Goal: Transaction & Acquisition: Purchase product/service

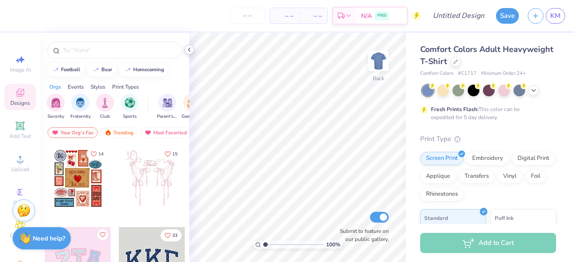
click at [189, 48] on polyline at bounding box center [189, 50] width 2 height 4
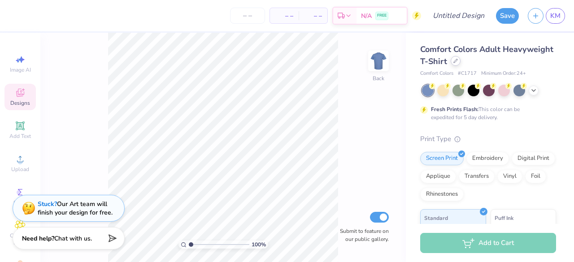
click at [458, 62] on icon at bounding box center [455, 61] width 4 height 4
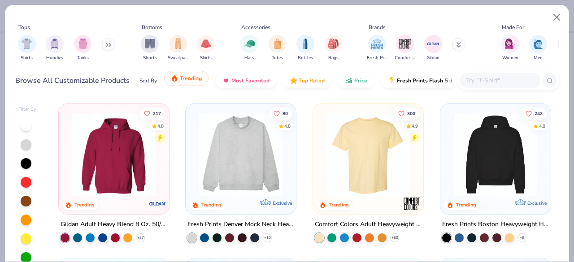
click at [188, 79] on span "Trending" at bounding box center [191, 78] width 22 height 7
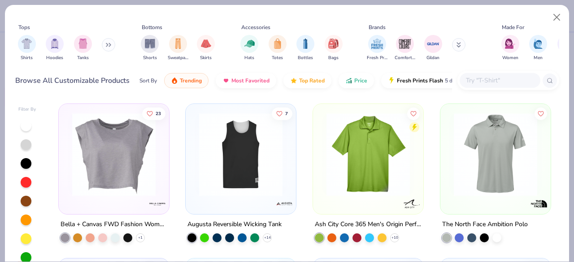
scroll to position [4175, 0]
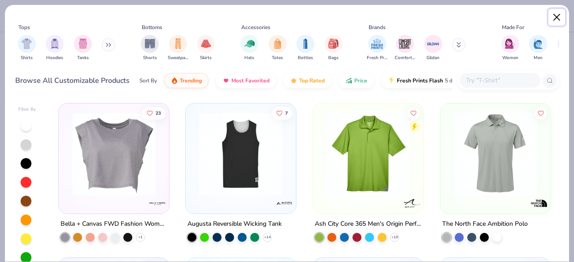
click at [555, 22] on button "Close" at bounding box center [556, 17] width 17 height 17
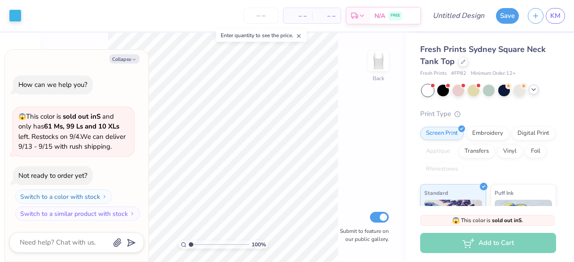
click at [535, 91] on icon at bounding box center [533, 89] width 7 height 7
type textarea "x"
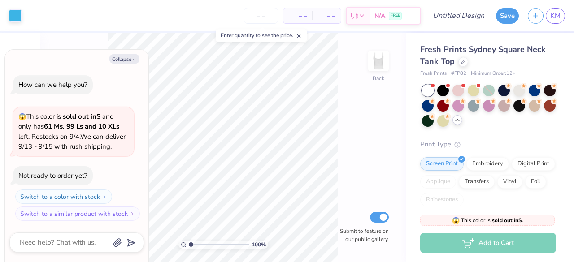
click at [340, 135] on div "100 % Back Submit to feature on our public gallery." at bounding box center [223, 148] width 366 height 230
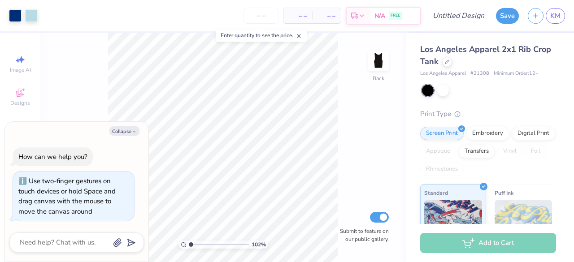
type input "1.02809656286405"
type textarea "x"
type input "1.10252625180048"
type textarea "x"
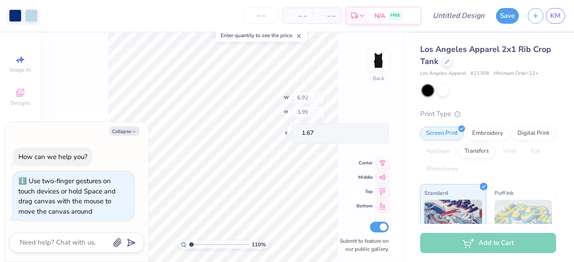
type input "1.10252625180048"
type textarea "x"
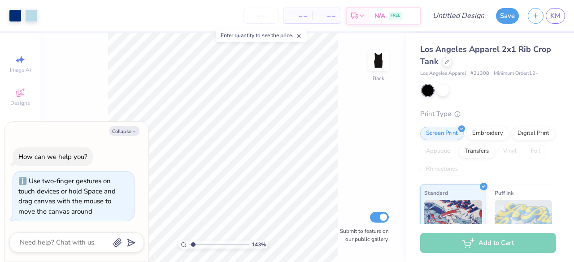
type input "1.43034353293505"
type textarea "x"
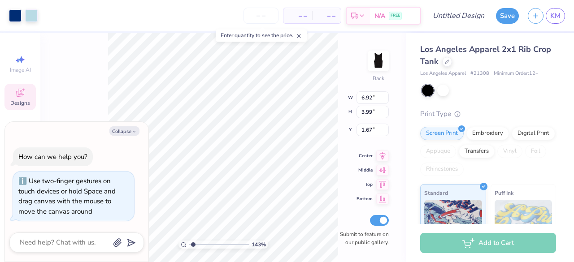
type input "1.43034353293505"
type textarea "x"
type input "1.43034353293505"
type textarea "x"
type input "1.43034353293505"
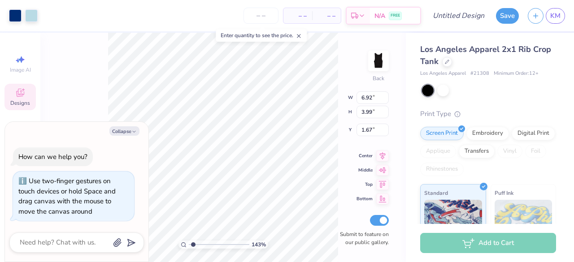
type textarea "x"
type input "1.43034353293505"
type textarea "x"
type input "1.43034353293505"
type textarea "x"
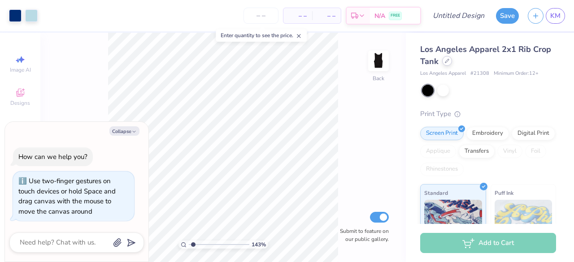
click at [452, 63] on div at bounding box center [447, 61] width 10 height 10
type input "1.43034353293505"
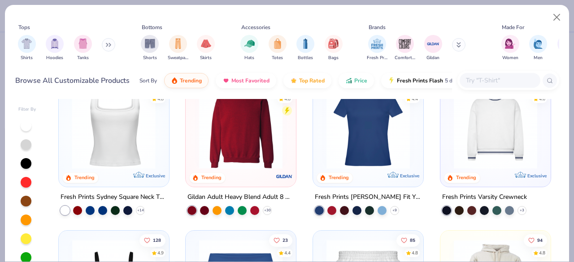
scroll to position [337, 0]
click at [121, 142] on img at bounding box center [114, 126] width 92 height 83
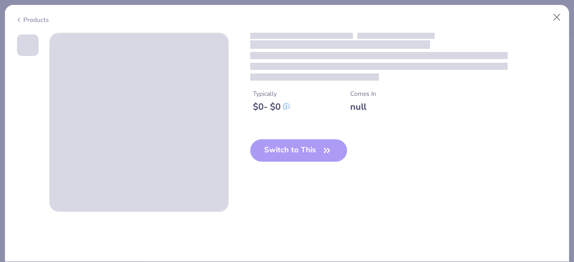
type textarea "x"
type input "1.43034353293505"
type textarea "x"
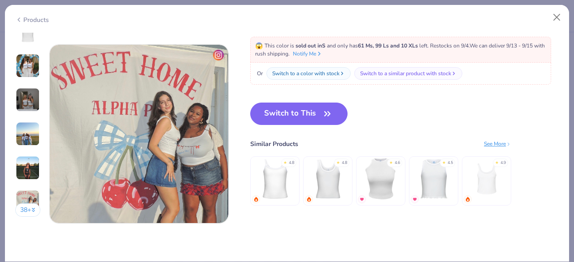
scroll to position [1189, 0]
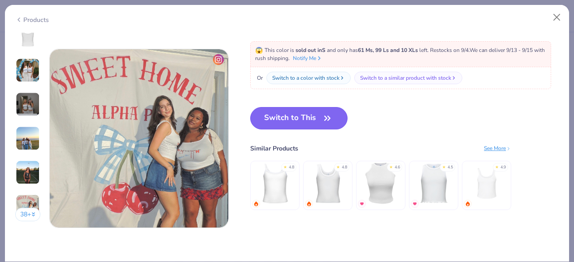
click at [298, 120] on button "Switch to This" at bounding box center [298, 118] width 97 height 22
type input "1.43034353293505"
type textarea "x"
type input "1.43034353293505"
type textarea "x"
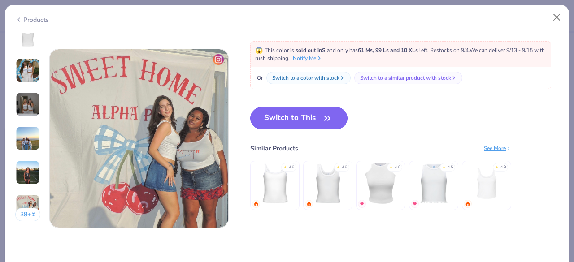
type input "1.43034353293505"
type textarea "x"
type input "1.43034353293505"
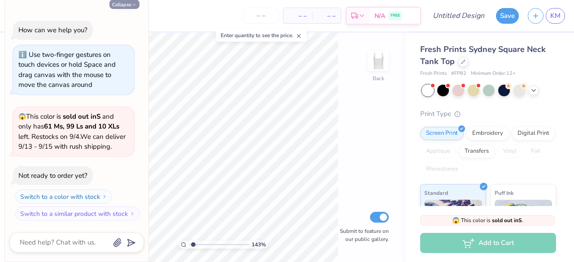
click at [137, 4] on button "Collapse" at bounding box center [124, 4] width 30 height 9
type textarea "x"
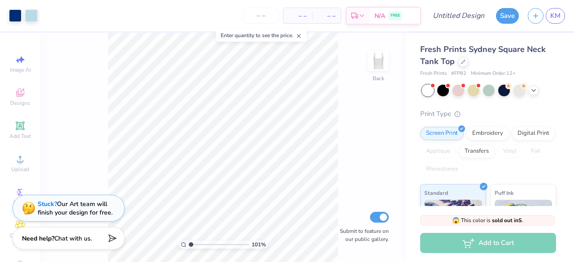
type input "1"
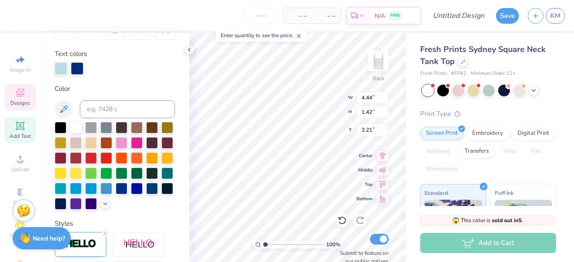
scroll to position [7, 1]
type textarea "aggie"
type input "1.24"
type input "0.67"
type input "4.53"
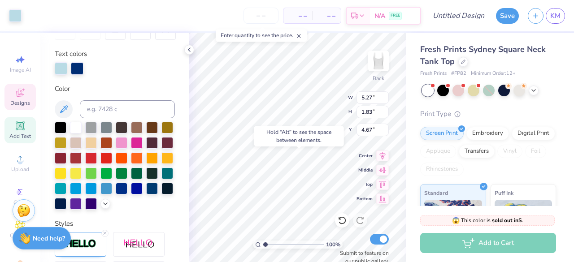
type input "4.67"
type input "1.62143675023076"
type textarea "s0"
type input "1.62143675023076"
type textarea "s"
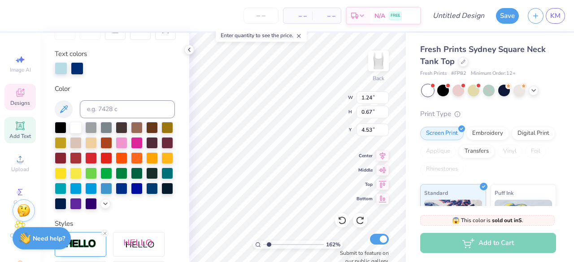
type input "1.62143675023076"
type textarea "sw"
type input "1.62143675023076"
type textarea "swe"
type input "1.62143675023076"
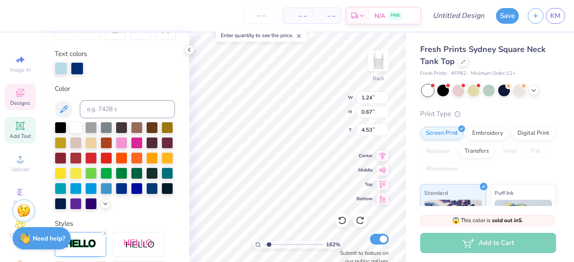
type textarea "swee"
type input "1.62143675023076"
type textarea "sweet"
type input "1.62143675023076"
type textarea "sweethe"
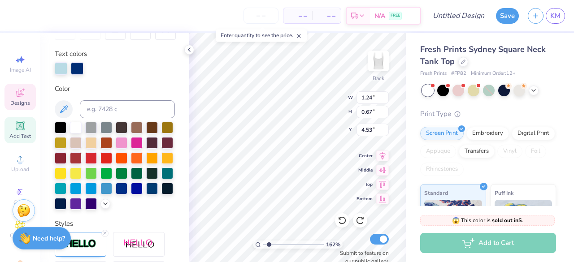
type input "1.62143675023076"
type textarea "sweethea"
type input "1.62143675023076"
type textarea "sweethear"
type input "1.62143675023076"
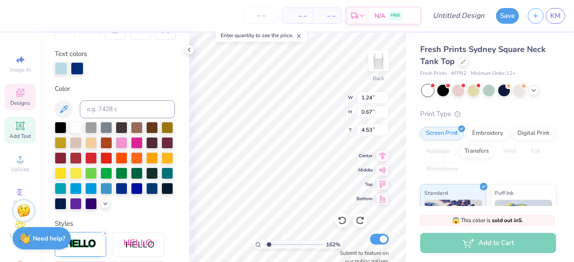
type textarea "sweethearts"
type input "1.35700845172053"
type textarea "sweethearts"
type input "1.35700845172053"
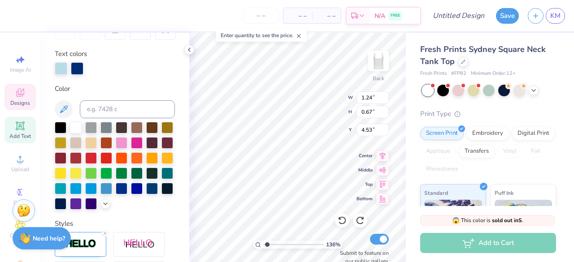
type textarea "sweethearts"
type input "1.35700845172053"
type textarea "sweet hearts"
type input "1.35700845172053"
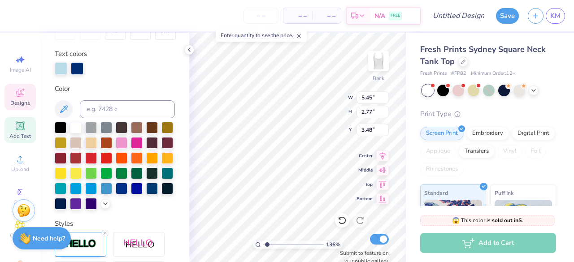
type input "4.43"
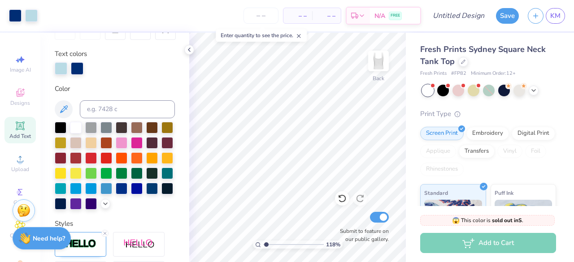
type input "1.1833711232251"
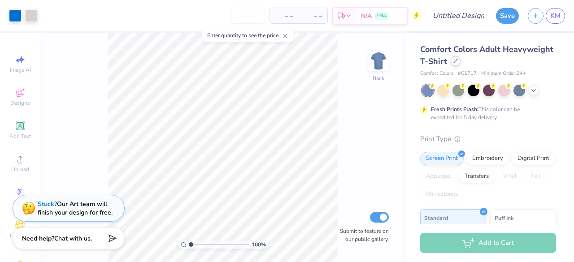
click at [458, 62] on icon at bounding box center [455, 61] width 4 height 4
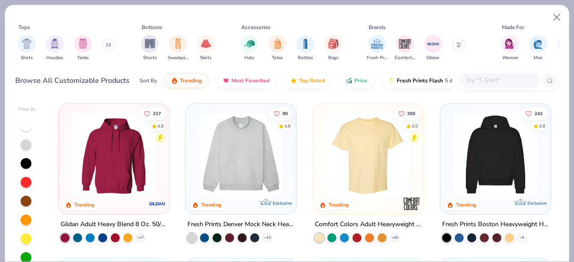
click at [109, 43] on icon at bounding box center [108, 45] width 5 height 4
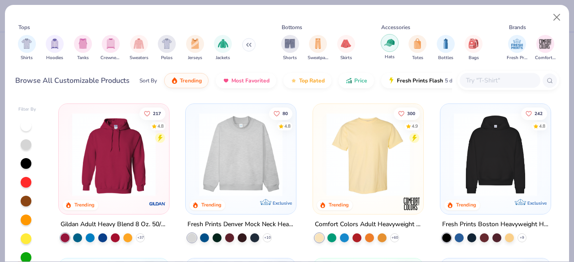
click at [387, 48] on div "filter for Hats" at bounding box center [390, 43] width 18 height 18
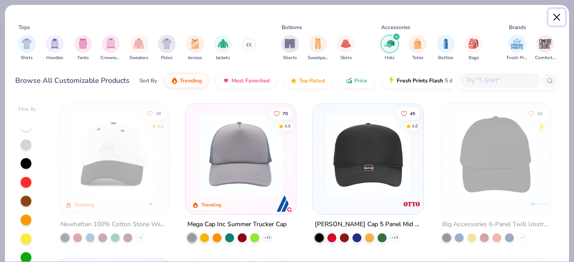
click at [549, 18] on button "Close" at bounding box center [556, 17] width 17 height 17
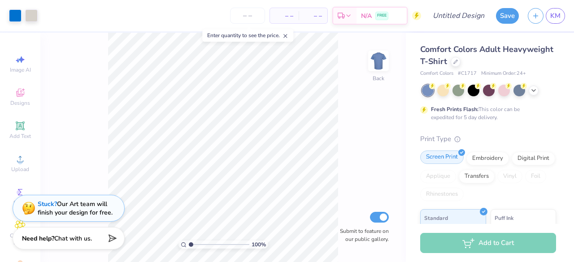
click at [487, 158] on div "Embroidery" at bounding box center [487, 158] width 43 height 13
click at [458, 61] on icon at bounding box center [455, 61] width 4 height 4
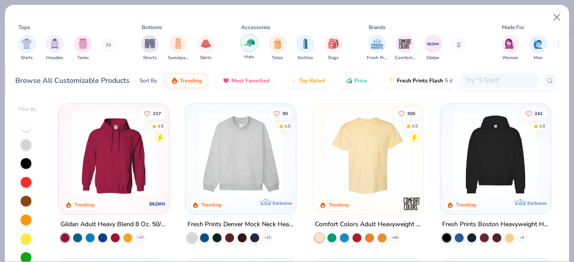
click at [252, 44] on img "filter for Hats" at bounding box center [249, 43] width 10 height 10
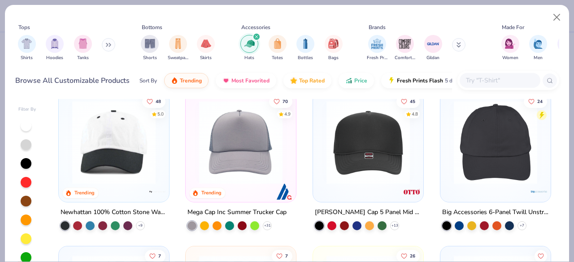
scroll to position [12, 0]
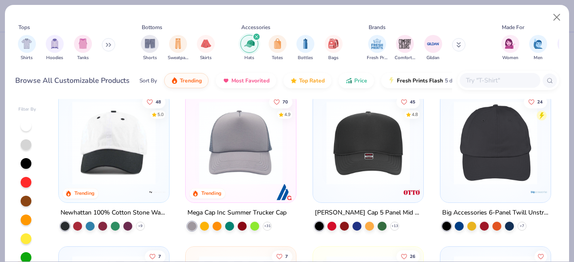
click at [128, 162] on img at bounding box center [114, 142] width 92 height 83
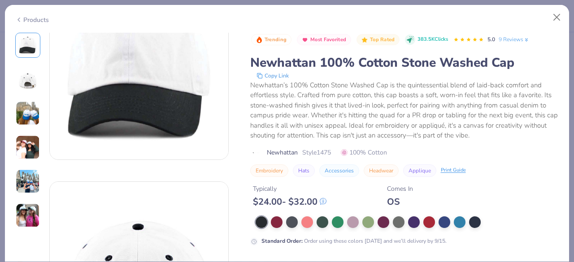
scroll to position [53, 0]
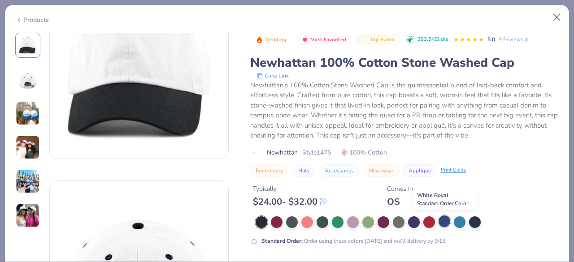
click at [445, 224] on div at bounding box center [445, 222] width 12 height 12
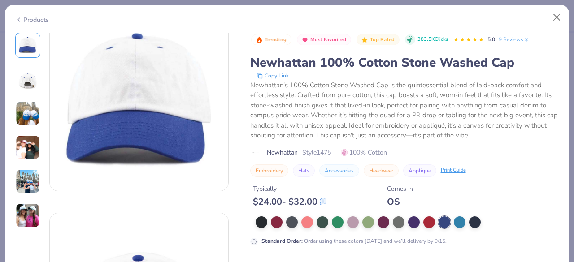
scroll to position [20, 0]
click at [264, 220] on div at bounding box center [262, 222] width 12 height 12
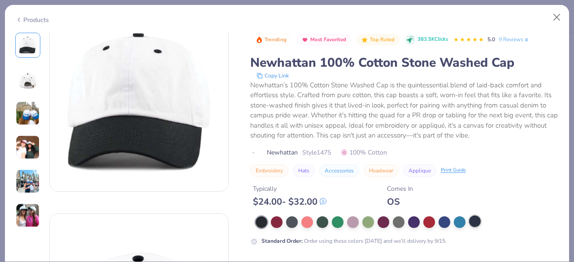
click at [476, 219] on div at bounding box center [475, 222] width 12 height 12
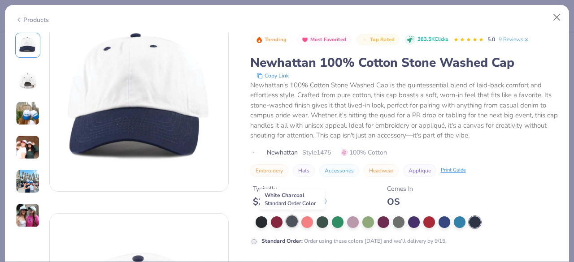
click at [295, 225] on div at bounding box center [292, 222] width 12 height 12
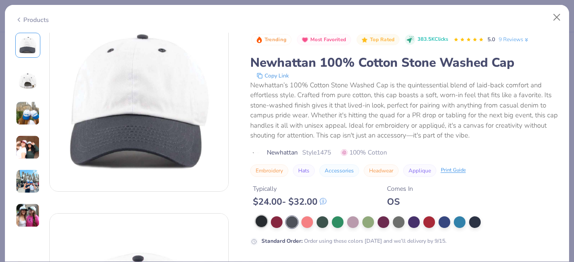
click at [263, 220] on div at bounding box center [262, 222] width 12 height 12
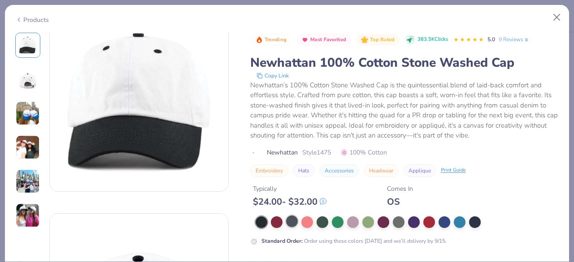
click at [293, 220] on div at bounding box center [292, 222] width 12 height 12
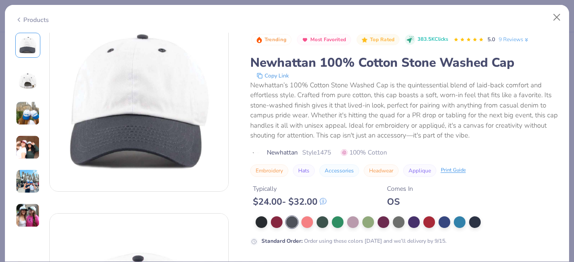
click at [315, 221] on div at bounding box center [408, 223] width 304 height 12
click at [323, 224] on div at bounding box center [323, 222] width 12 height 12
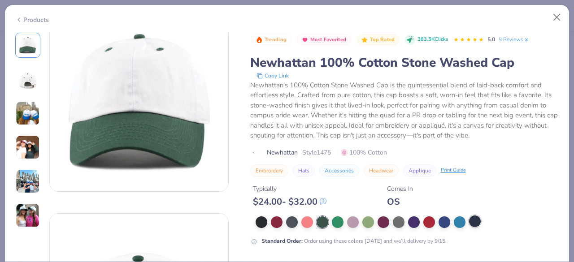
click at [474, 221] on div at bounding box center [475, 222] width 12 height 12
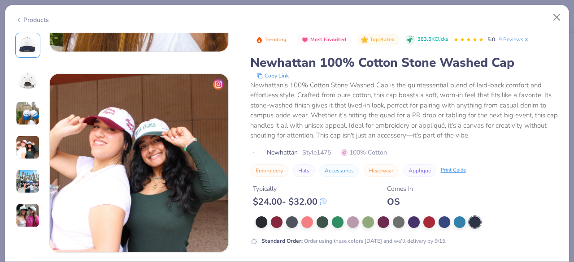
scroll to position [517, 0]
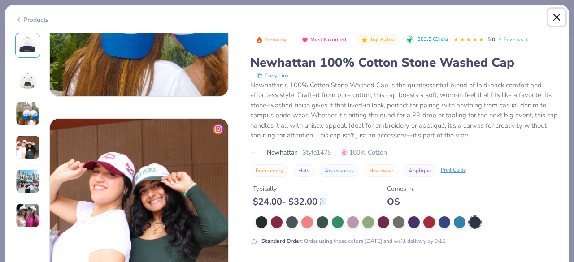
click at [558, 19] on button "Close" at bounding box center [556, 17] width 17 height 17
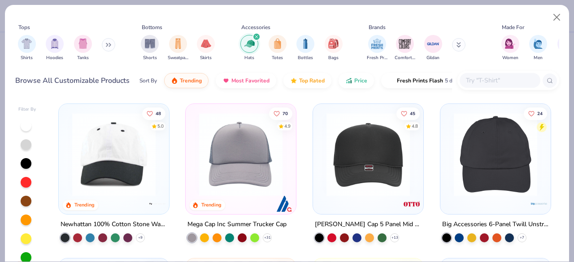
click at [135, 180] on img at bounding box center [114, 154] width 92 height 83
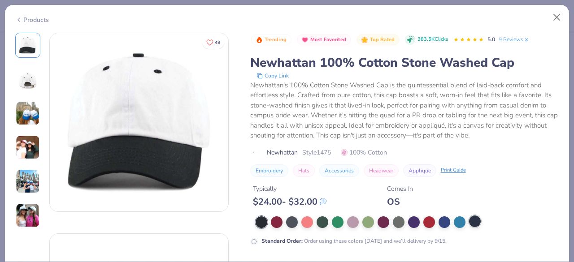
click at [474, 223] on div at bounding box center [475, 222] width 12 height 12
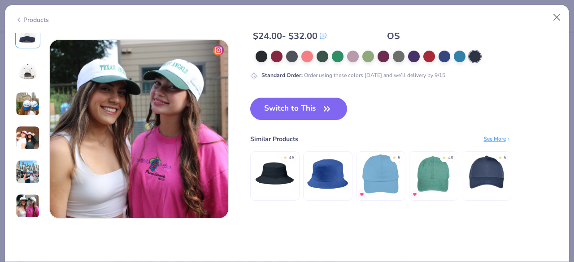
scroll to position [989, 0]
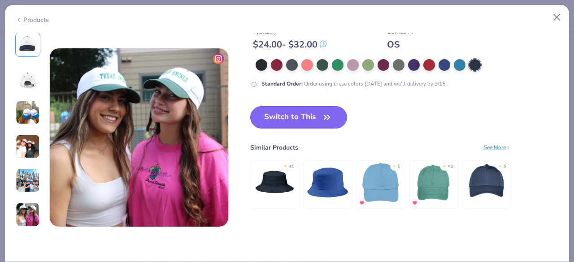
click at [317, 114] on button "Switch to This" at bounding box center [298, 117] width 97 height 22
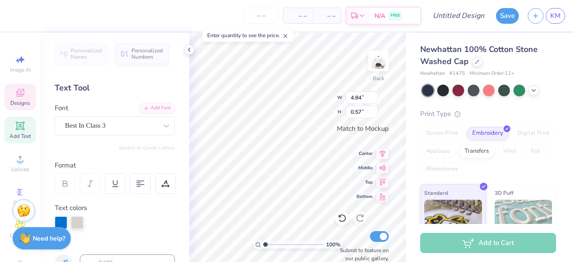
scroll to position [7, 3]
type textarea "sweet"
type input "1.04"
type input "0.71"
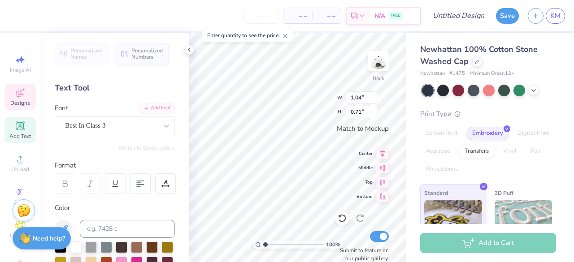
scroll to position [7, 1]
type textarea "et"
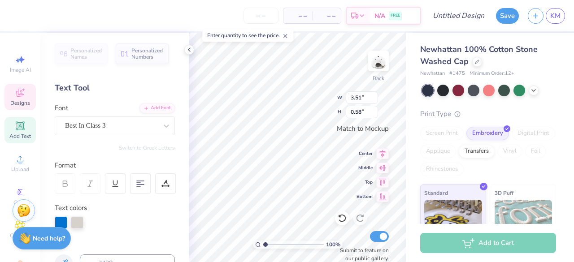
scroll to position [7, 2]
type textarea "swe"
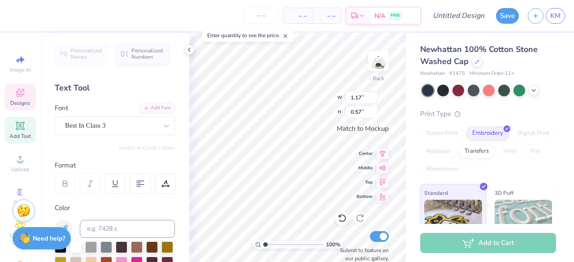
scroll to position [7, 1]
type textarea "eet"
type input "2.46"
type input "1.99"
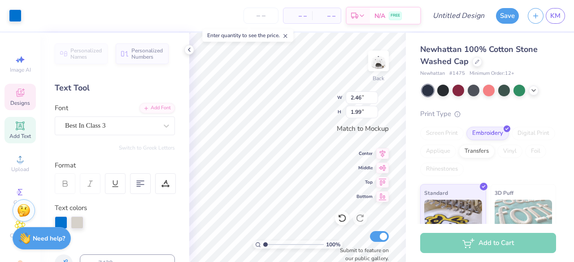
type input "2.46"
type input "1.99"
type input "2.36"
type input "0.46"
type textarea "sw"
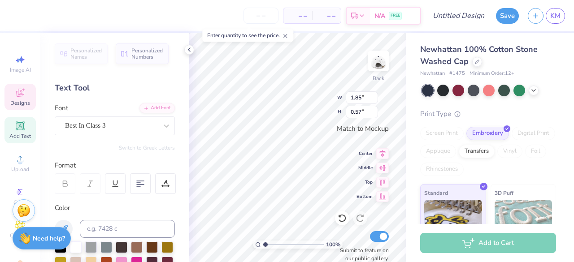
type textarea "ee"
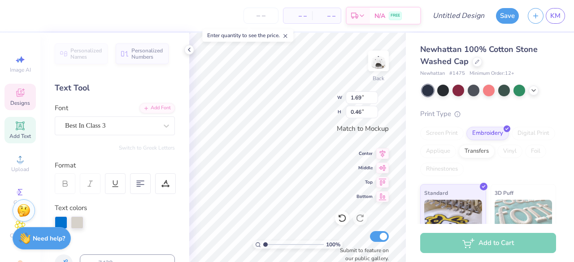
type textarea "s"
type textarea "t"
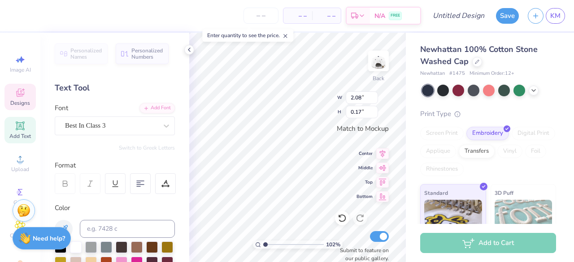
type input "1.02158338610963"
type textarea "e DAY"
type input "1.02158338610963"
type textarea "es DAY"
type input "1.02158338610963"
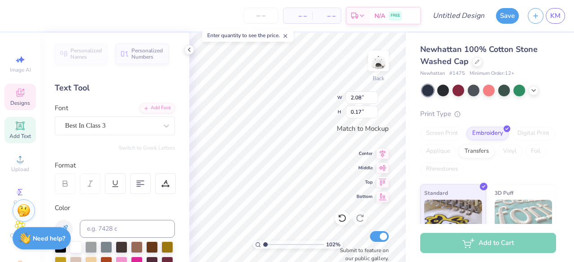
type textarea "est DAY"
type input "1.02158338610963"
type textarea "est. DAY"
type input "1.02158338610963"
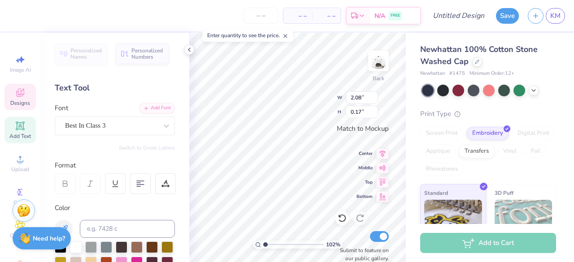
type textarea "est. 2"
type input "1.02158338610963"
type textarea "est. 201"
type input "1.02158338610963"
type textarea "est. 2013"
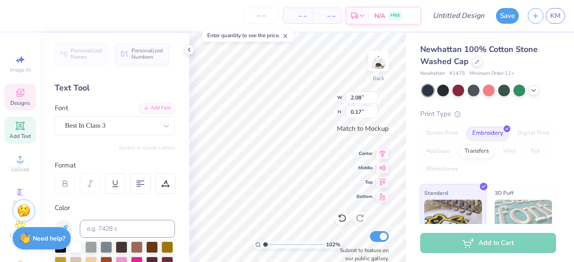
scroll to position [7, 3]
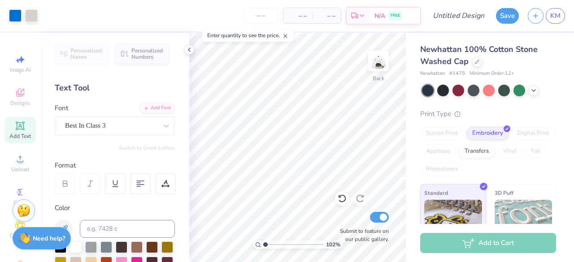
type input "1.02158338610963"
